Goal: Transaction & Acquisition: Purchase product/service

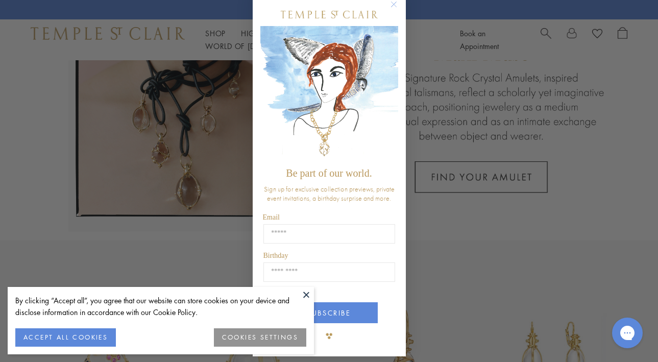
scroll to position [20, 0]
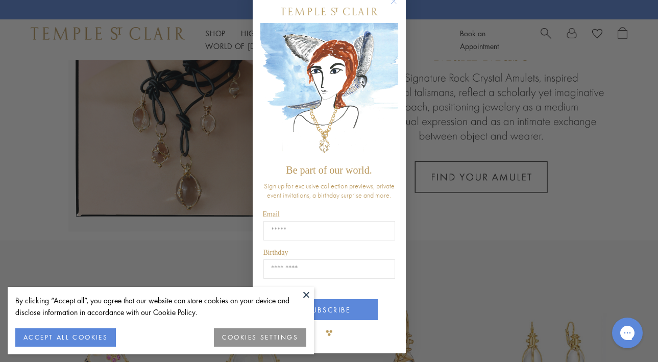
click at [85, 336] on button "ACCEPT ALL COOKIES" at bounding box center [65, 337] width 101 height 18
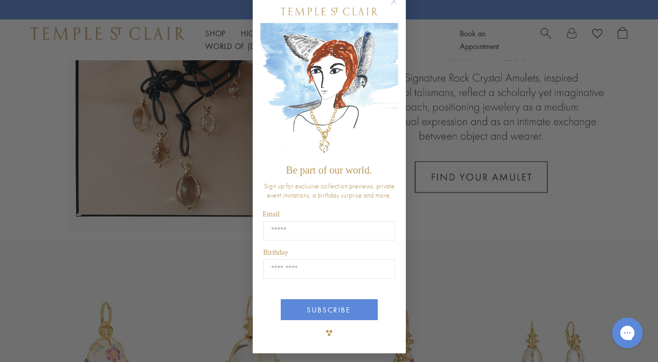
click at [519, 257] on div "Close dialog Be part of our world. Sign up for exclusive collection previews, p…" at bounding box center [329, 181] width 658 height 362
click at [392, 3] on circle "Close dialog" at bounding box center [393, 1] width 12 height 12
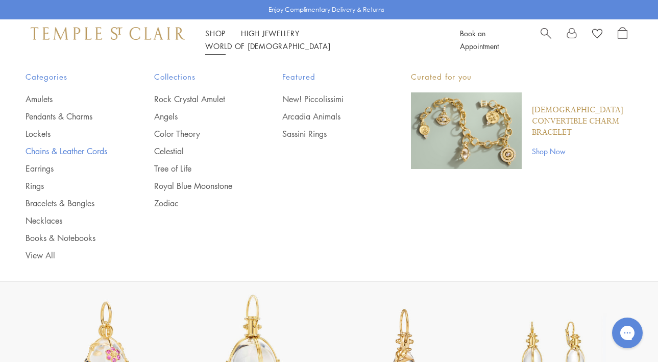
click at [34, 146] on link "Chains & Leather Cords" at bounding box center [70, 150] width 88 height 11
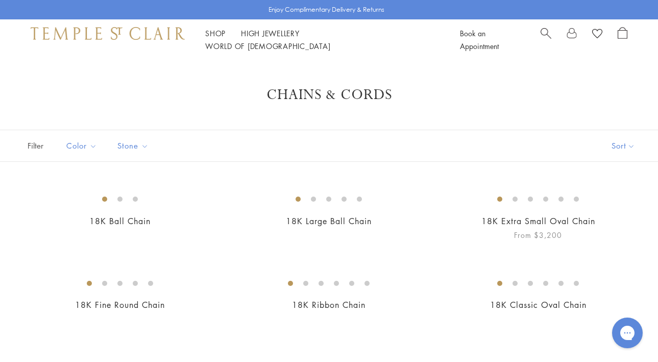
click at [0, 0] on img at bounding box center [0, 0] width 0 height 0
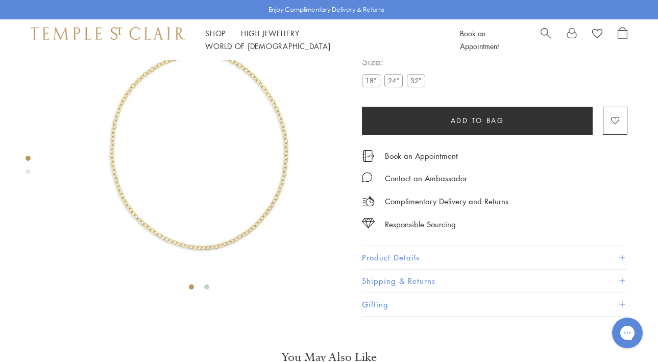
click at [272, 186] on img at bounding box center [198, 147] width 295 height 295
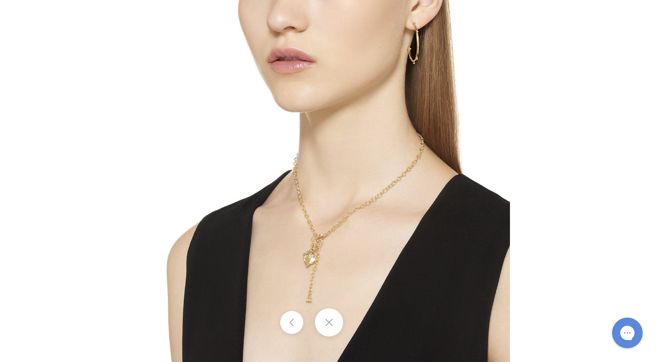
click at [326, 318] on button at bounding box center [329, 322] width 28 height 28
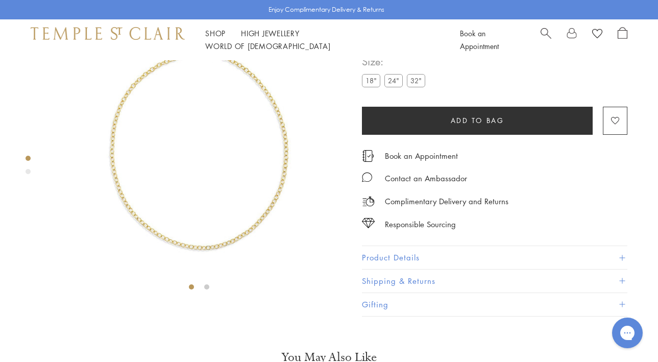
click at [392, 87] on label "24"" at bounding box center [393, 80] width 18 height 13
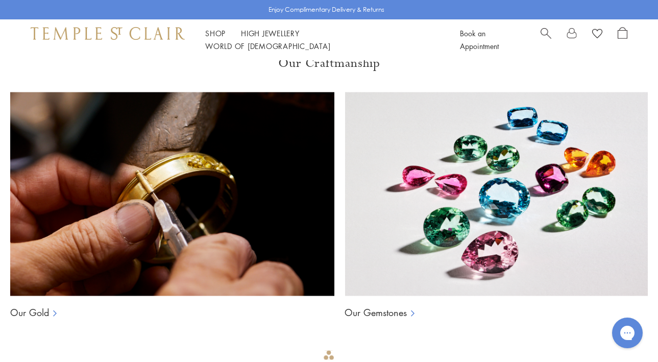
scroll to position [605, 0]
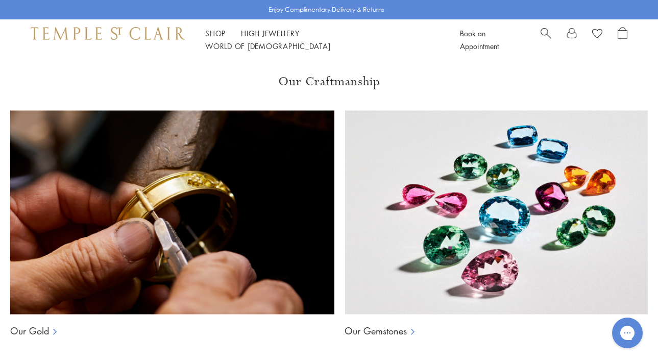
scroll to position [624, 0]
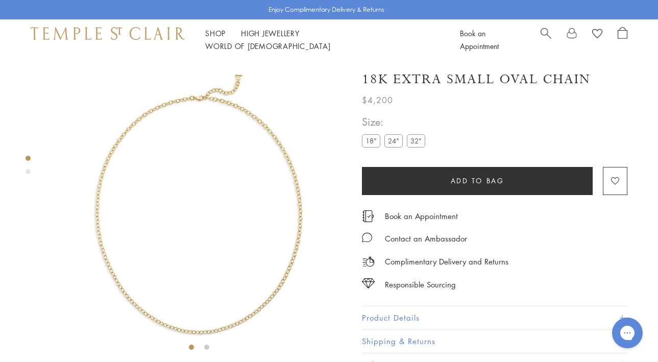
scroll to position [0, 0]
click at [414, 142] on label "32"" at bounding box center [416, 140] width 18 height 13
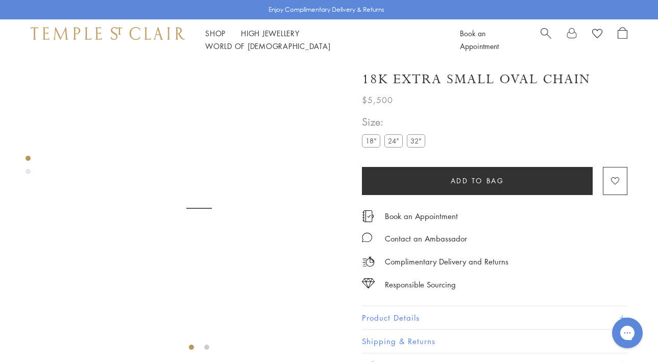
scroll to position [60, 0]
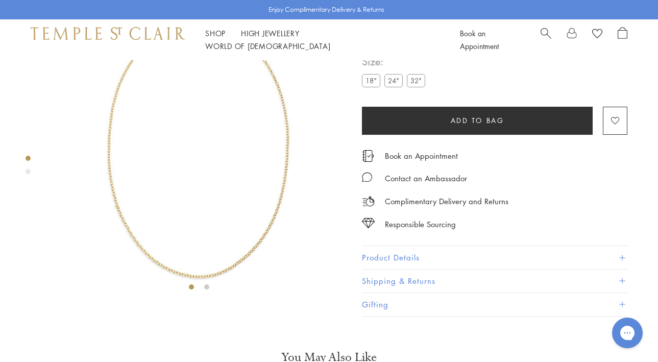
click at [239, 242] on img at bounding box center [198, 147] width 295 height 295
click at [234, 189] on img at bounding box center [198, 147] width 295 height 295
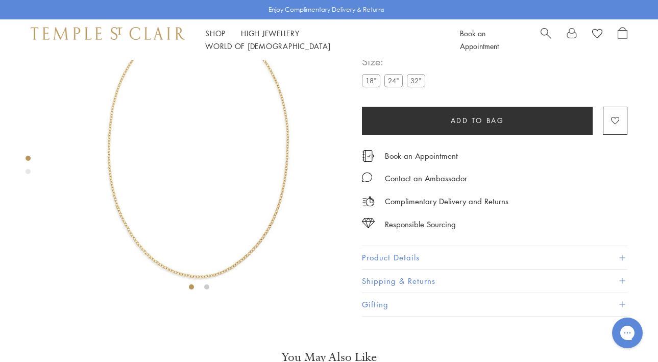
click at [234, 189] on img at bounding box center [198, 147] width 295 height 295
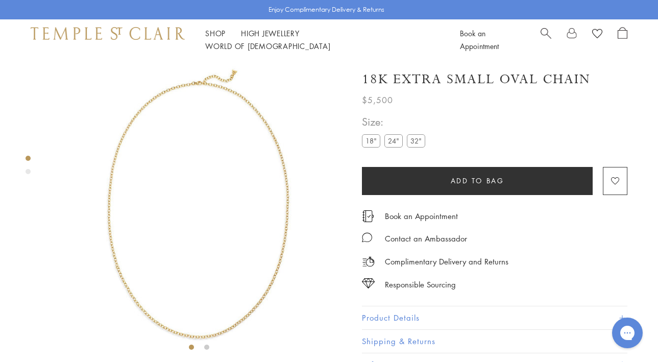
scroll to position [0, 0]
click at [234, 189] on img at bounding box center [198, 207] width 295 height 295
click at [282, 171] on img at bounding box center [198, 207] width 295 height 295
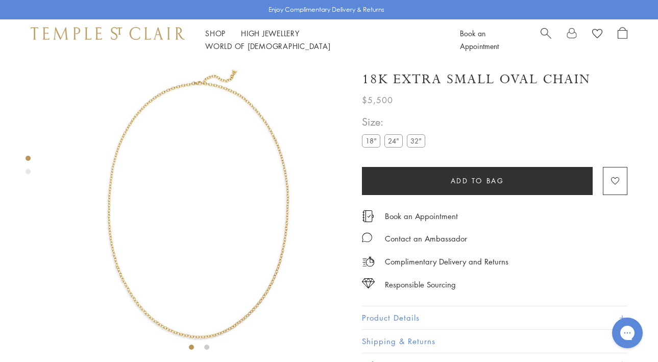
click at [370, 140] on label "18"" at bounding box center [371, 140] width 18 height 13
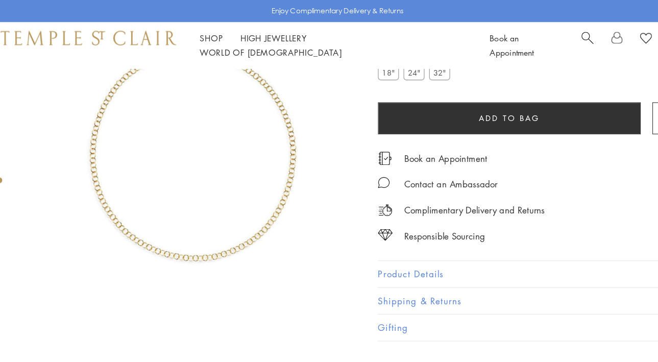
scroll to position [51, 2]
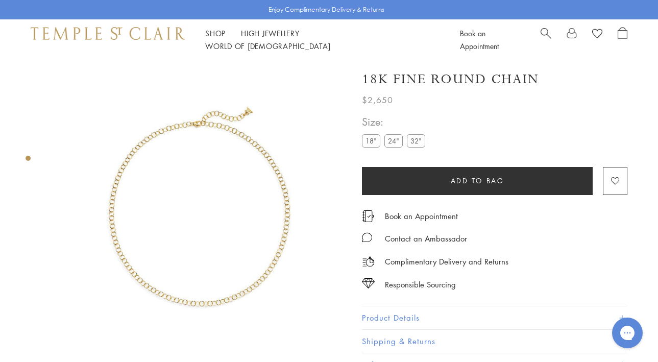
click at [224, 279] on img at bounding box center [198, 207] width 295 height 295
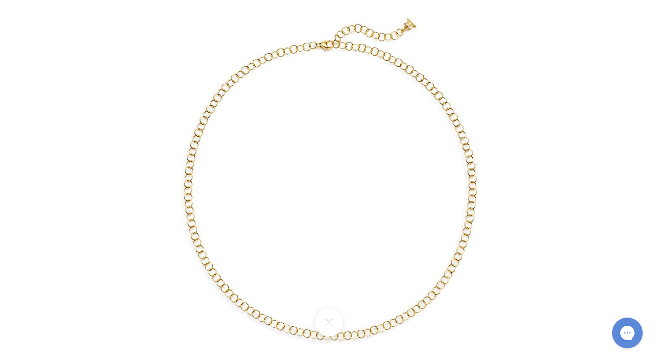
click at [578, 136] on div at bounding box center [524, 181] width 868 height 478
click at [577, 137] on div at bounding box center [524, 181] width 868 height 478
